Goal: Ask a question

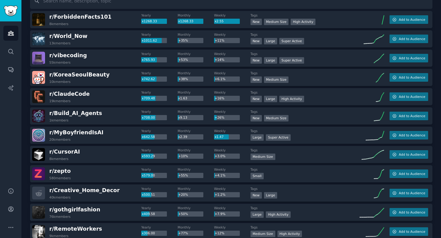
scroll to position [56, 0]
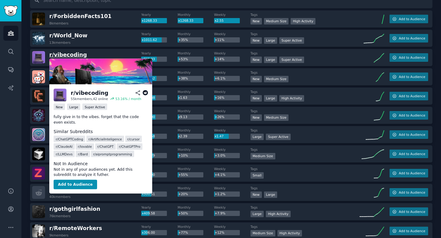
click at [65, 54] on span "r/ vibecoding" at bounding box center [68, 55] width 38 height 6
click at [79, 53] on span "r/ vibecoding" at bounding box center [68, 55] width 38 height 6
click at [78, 184] on button "Add to Audience" at bounding box center [76, 185] width 44 height 10
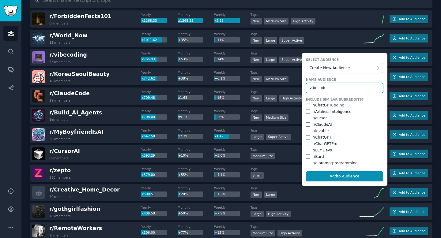
type input "vibecode"
click at [306, 106] on input "checkbox" at bounding box center [308, 105] width 4 height 4
checkbox input "true"
click at [306, 119] on input "checkbox" at bounding box center [308, 118] width 4 height 4
checkbox input "true"
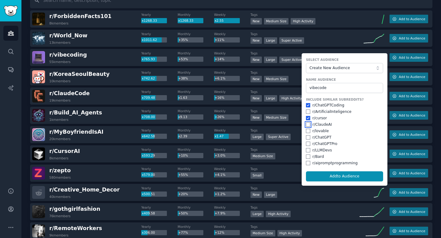
click at [306, 125] on input "checkbox" at bounding box center [308, 125] width 4 height 4
checkbox input "true"
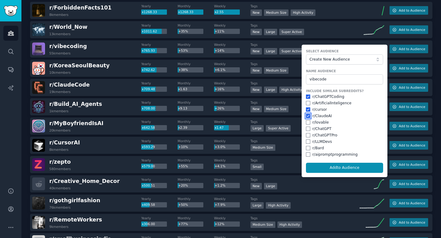
scroll to position [67, 0]
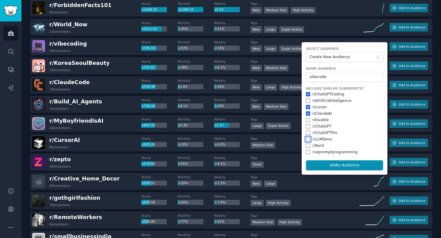
click at [307, 140] on input "checkbox" at bounding box center [308, 139] width 4 height 4
checkbox input "true"
click at [307, 151] on input "checkbox" at bounding box center [308, 152] width 4 height 4
checkbox input "true"
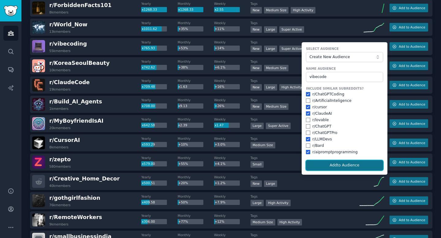
click at [312, 165] on button "Add to Audience" at bounding box center [344, 166] width 77 height 10
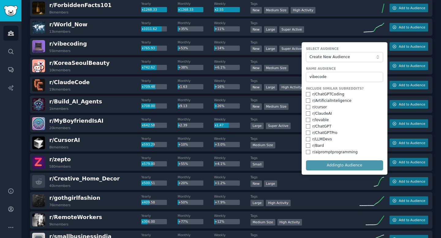
checkbox input "false"
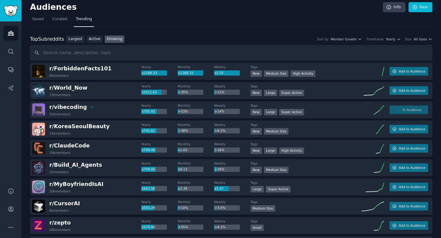
scroll to position [0, 0]
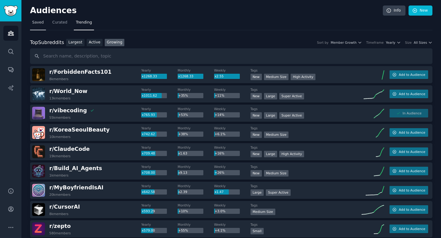
click at [35, 28] on link "Saved" at bounding box center [38, 24] width 16 height 13
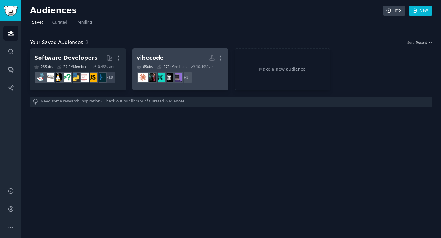
click at [193, 60] on h2 "vibecode More" at bounding box center [180, 58] width 87 height 11
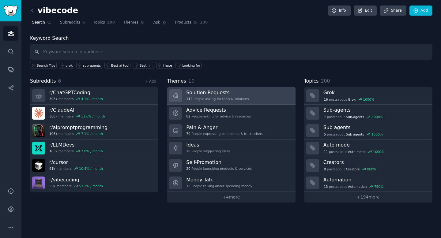
click at [230, 98] on div "112 People asking for tools & solutions" at bounding box center [217, 99] width 63 height 4
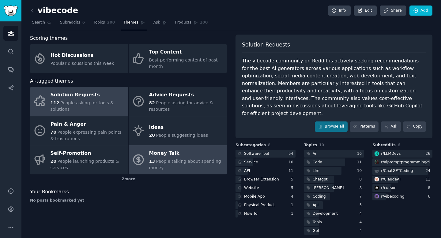
click at [175, 162] on span "People talking about spending money" at bounding box center [185, 164] width 72 height 11
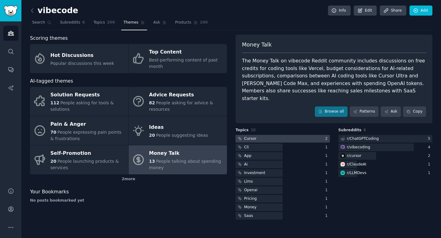
click at [290, 135] on div at bounding box center [283, 139] width 94 height 8
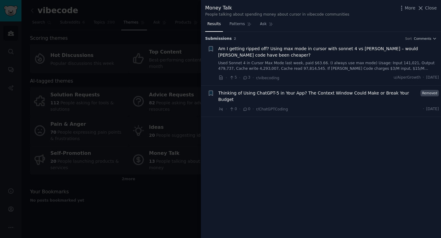
click at [172, 162] on div at bounding box center [220, 119] width 441 height 238
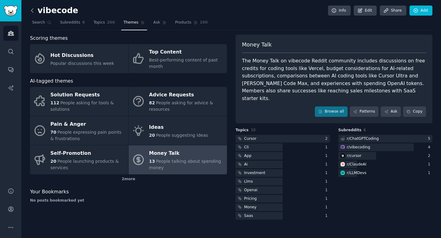
click at [32, 9] on icon at bounding box center [32, 10] width 6 height 6
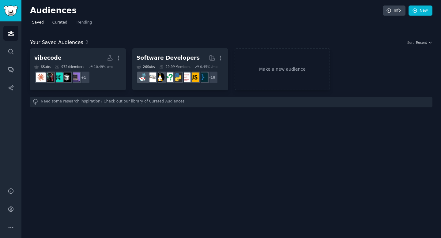
click at [60, 24] on span "Curated" at bounding box center [59, 23] width 15 height 6
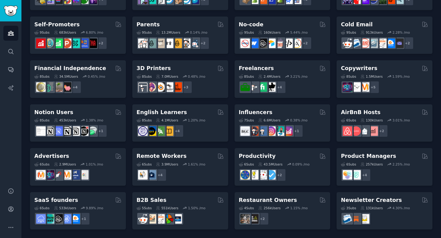
scroll to position [252, 0]
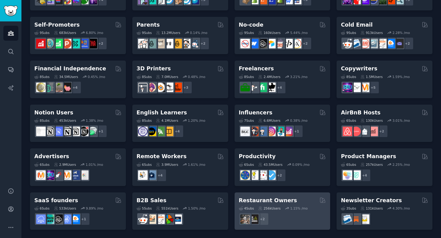
click at [296, 199] on div "Restaurant Owners" at bounding box center [282, 201] width 87 height 8
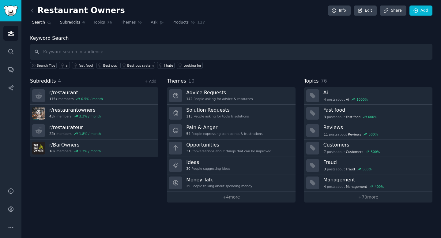
click at [74, 26] on link "Subreddits 4" at bounding box center [72, 24] width 29 height 13
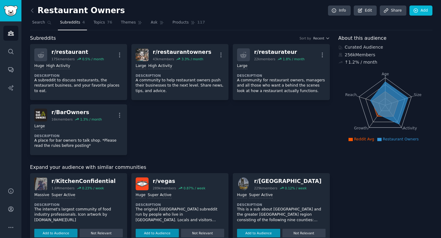
click at [400, 101] on icon at bounding box center [390, 103] width 38 height 43
click at [104, 30] on link "Topics 76" at bounding box center [102, 24] width 23 height 13
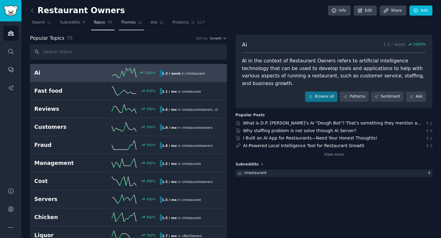
click at [136, 25] on link "Themes" at bounding box center [132, 24] width 26 height 13
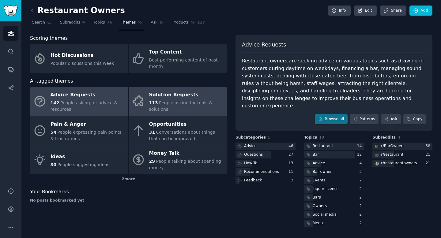
click at [151, 99] on div "Solution Requests" at bounding box center [186, 95] width 75 height 10
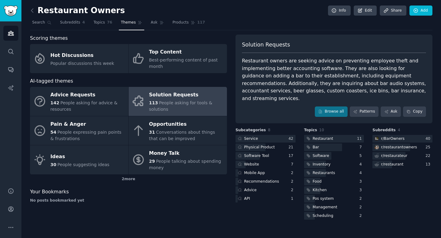
click at [353, 110] on div "Solution Requests Restaurant owners are seeking advice on preventing employee t…" at bounding box center [334, 79] width 197 height 89
click at [356, 107] on link "Patterns" at bounding box center [364, 112] width 29 height 10
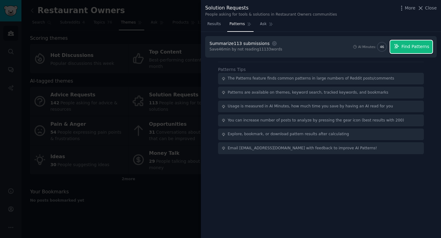
click at [412, 50] on button "Find Patterns" at bounding box center [412, 46] width 42 height 13
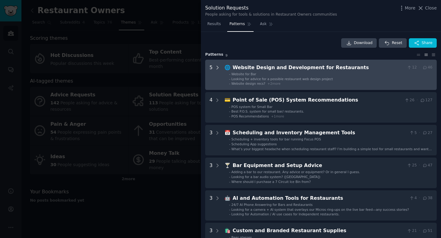
click at [216, 66] on icon at bounding box center [218, 68] width 6 height 6
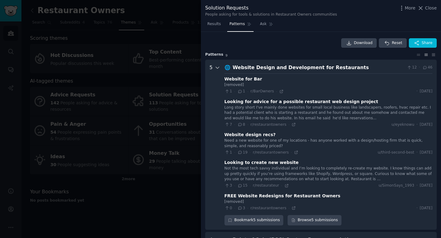
scroll to position [28, 0]
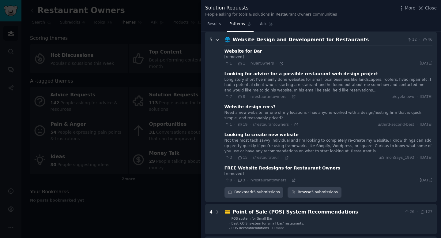
click at [217, 39] on icon at bounding box center [218, 40] width 6 height 6
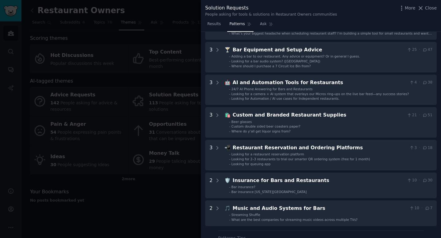
scroll to position [0, 0]
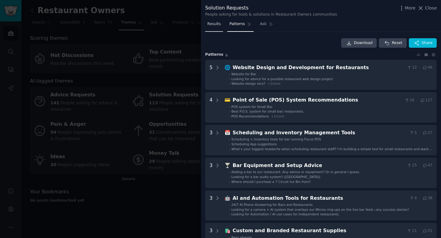
click at [214, 27] on link "Results" at bounding box center [214, 25] width 18 height 13
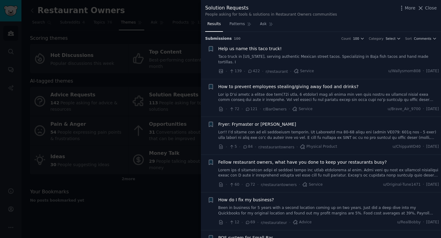
click at [170, 75] on div at bounding box center [220, 119] width 441 height 238
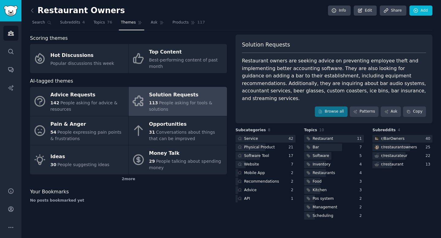
click at [34, 14] on link at bounding box center [34, 11] width 8 height 10
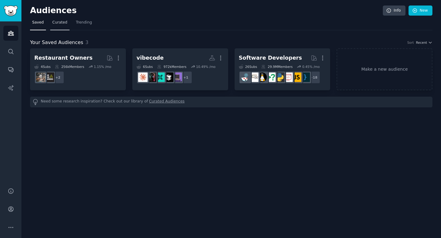
click at [60, 28] on link "Curated" at bounding box center [59, 24] width 19 height 13
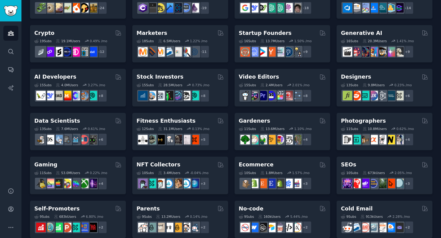
scroll to position [76, 0]
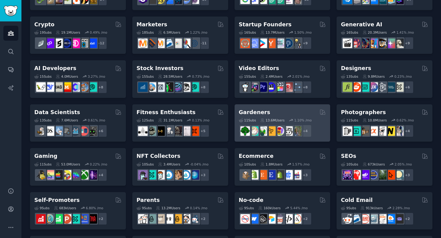
click at [269, 109] on div "Gardeners" at bounding box center [282, 113] width 87 height 8
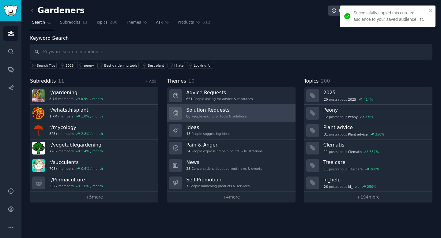
click at [247, 115] on link "Solution Requests 80 People asking for tools & solutions" at bounding box center [231, 113] width 128 height 17
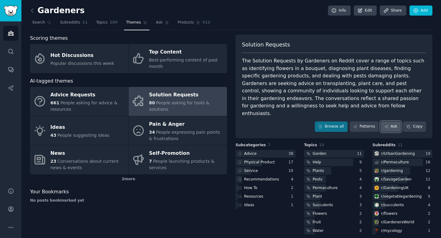
click at [391, 122] on link "Ask" at bounding box center [391, 127] width 20 height 10
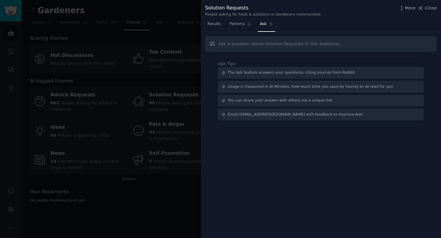
click at [278, 45] on input "text" at bounding box center [321, 44] width 232 height 16
type input "What software tools would help these people?"
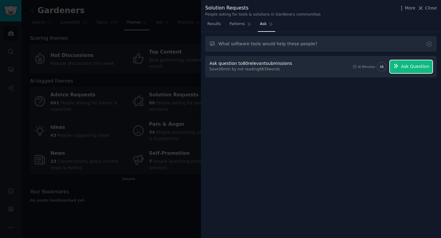
click at [405, 64] on span "Ask Question" at bounding box center [415, 66] width 28 height 6
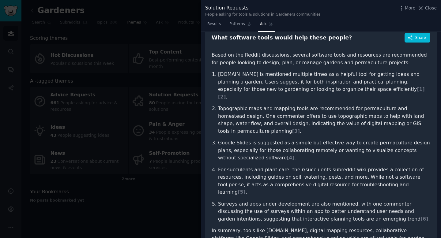
scroll to position [33, 0]
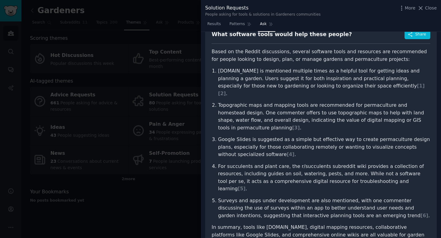
click at [150, 159] on div at bounding box center [220, 119] width 441 height 238
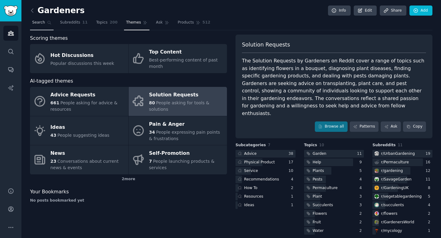
click at [36, 21] on span "Search" at bounding box center [38, 23] width 13 height 6
